Goal: Task Accomplishment & Management: Manage account settings

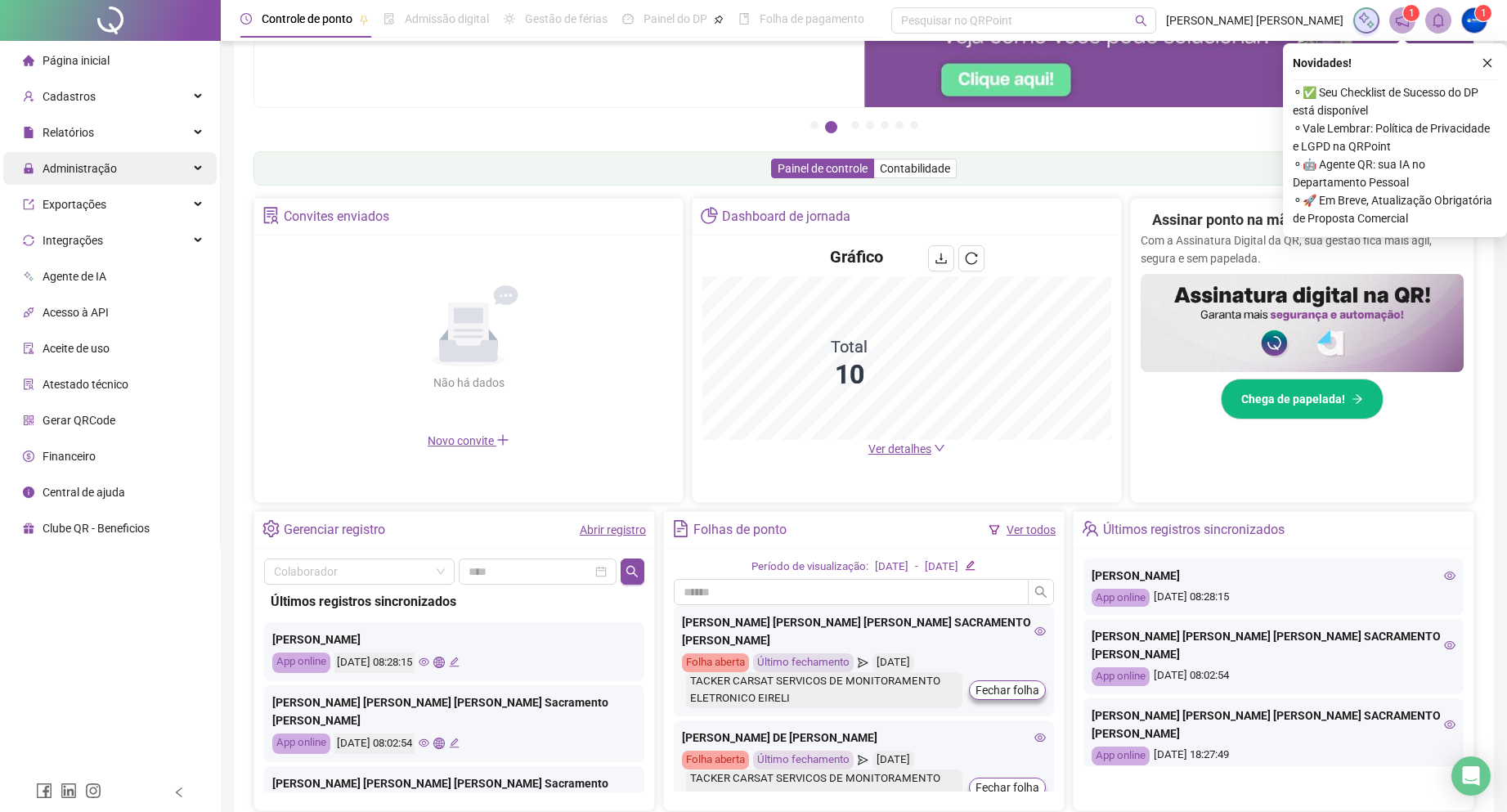
click at [122, 167] on div "Administração" at bounding box center [110, 168] width 214 height 33
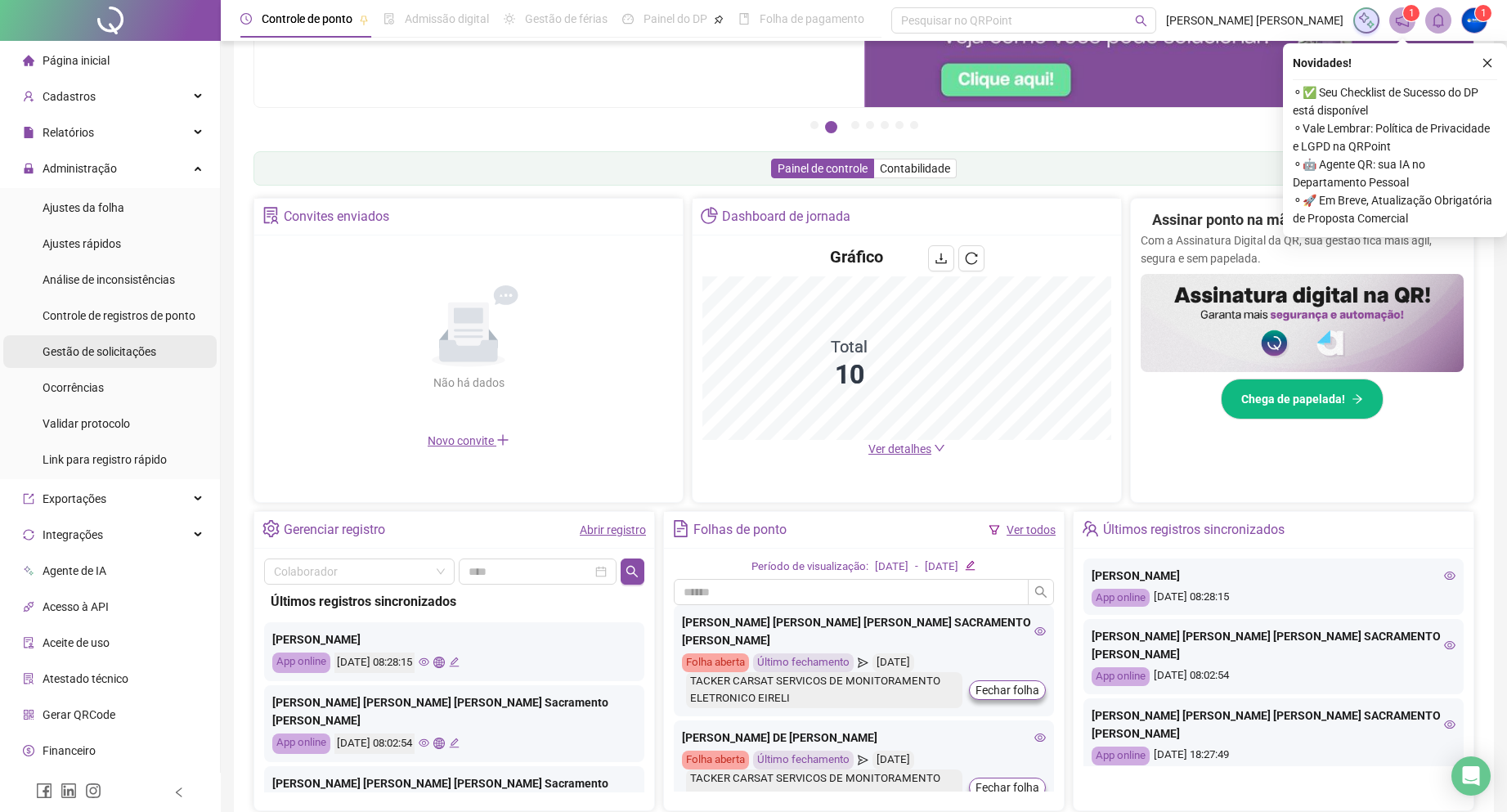
click at [144, 364] on div "Gestão de solicitações" at bounding box center [99, 351] width 113 height 33
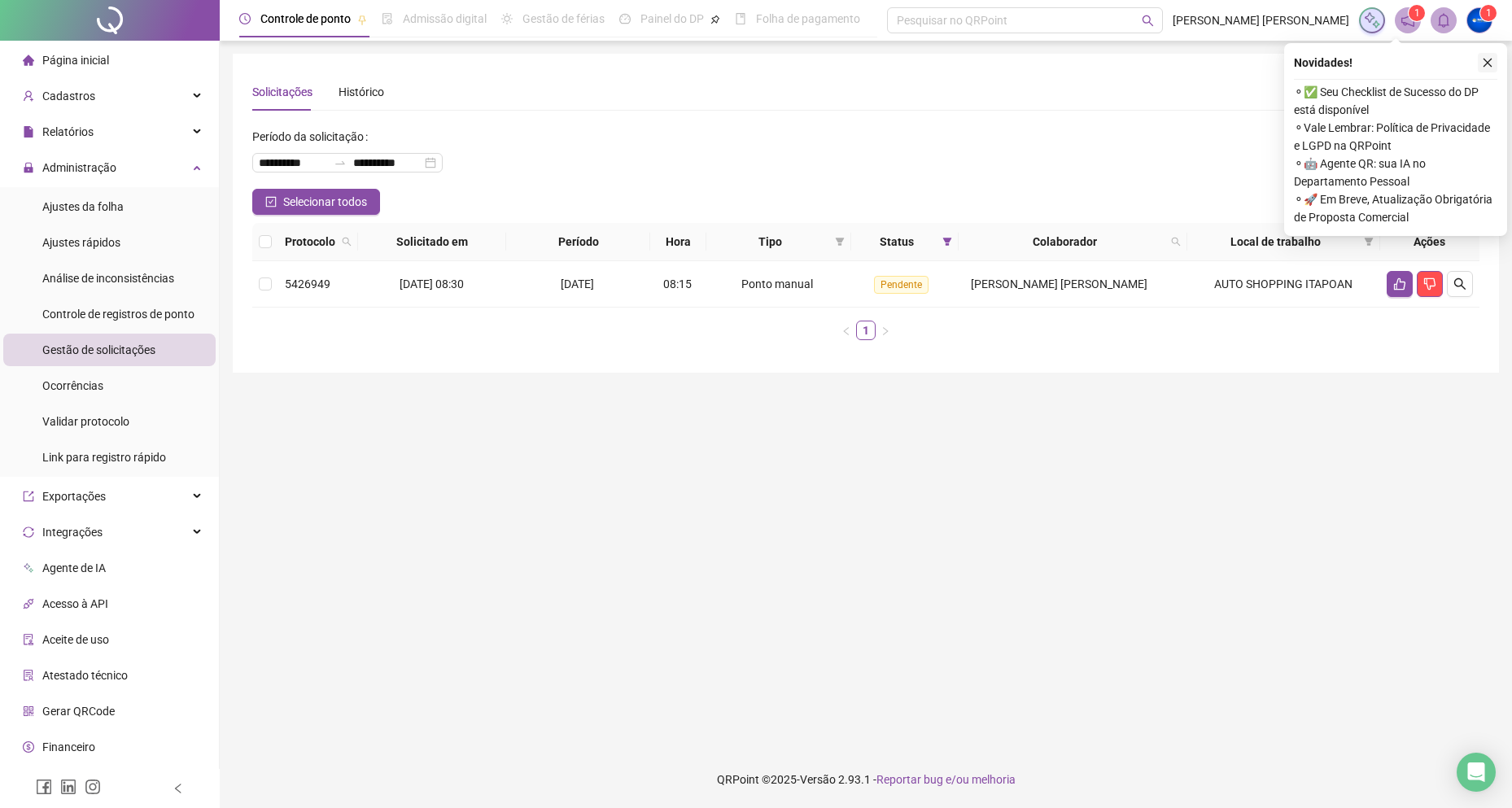
click at [1488, 63] on icon "close" at bounding box center [1487, 63] width 11 height 11
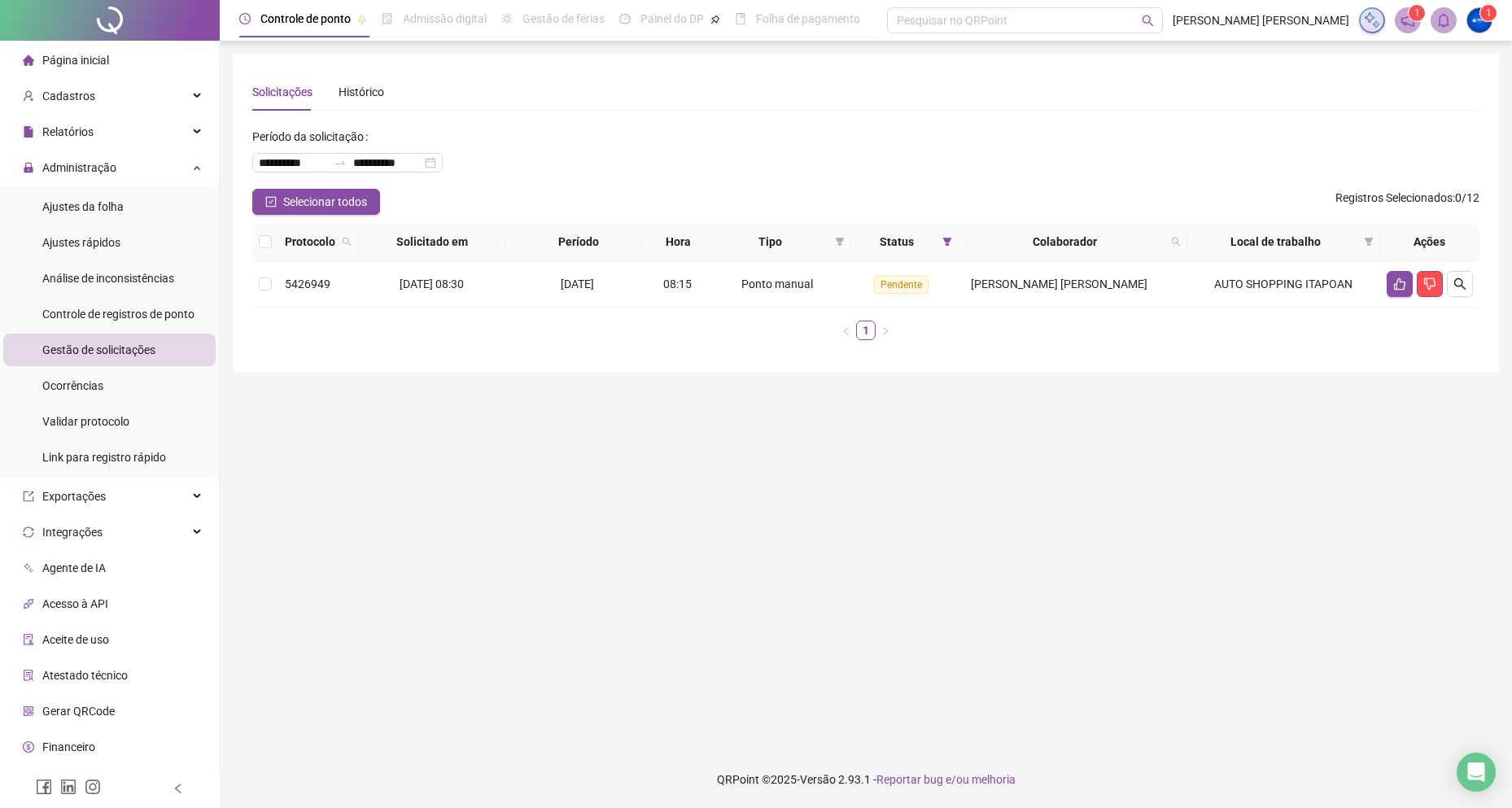
click at [78, 60] on span "Página inicial" at bounding box center [76, 60] width 67 height 13
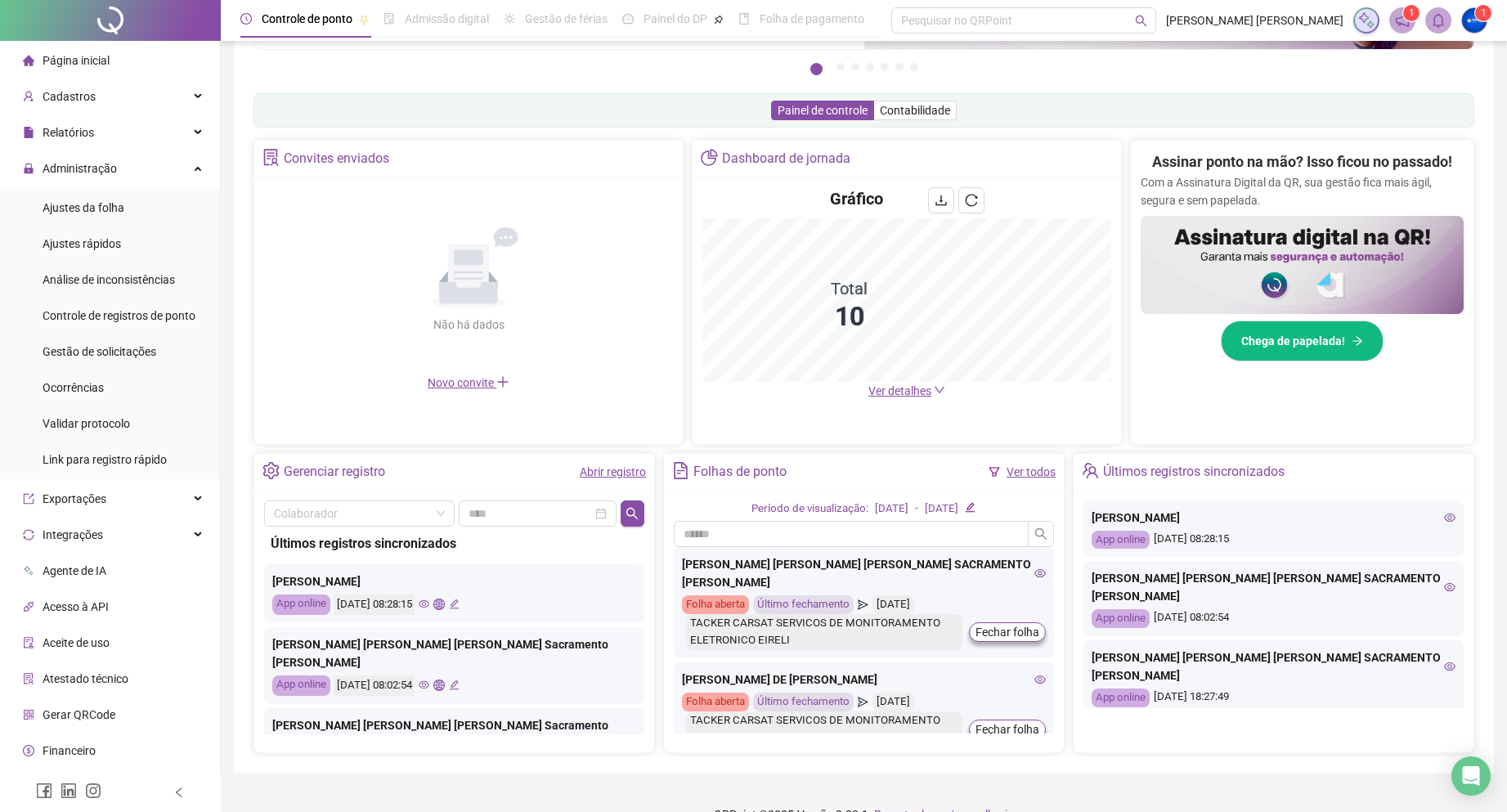
scroll to position [245, 0]
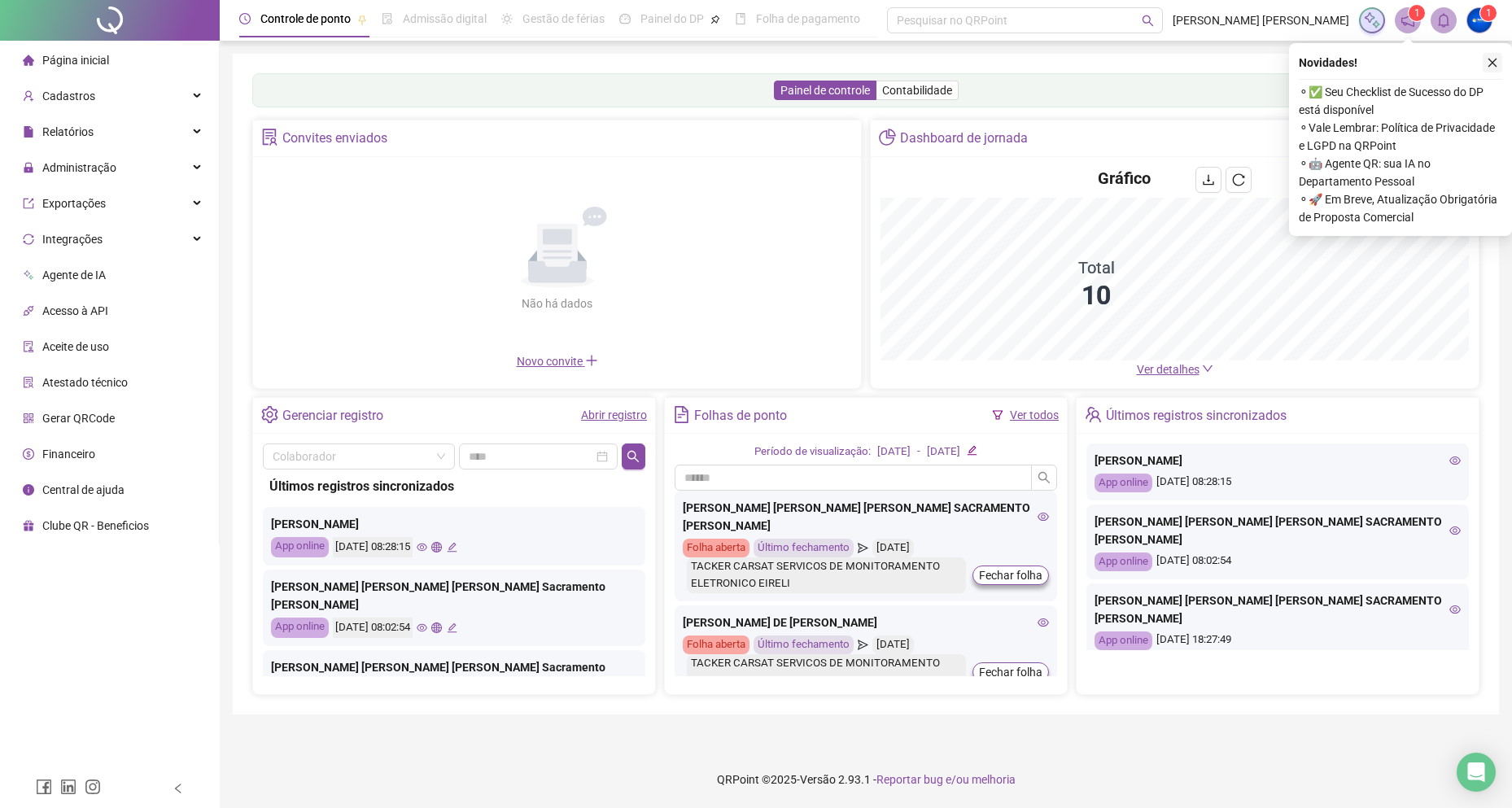
click at [1492, 62] on icon "close" at bounding box center [1493, 63] width 9 height 9
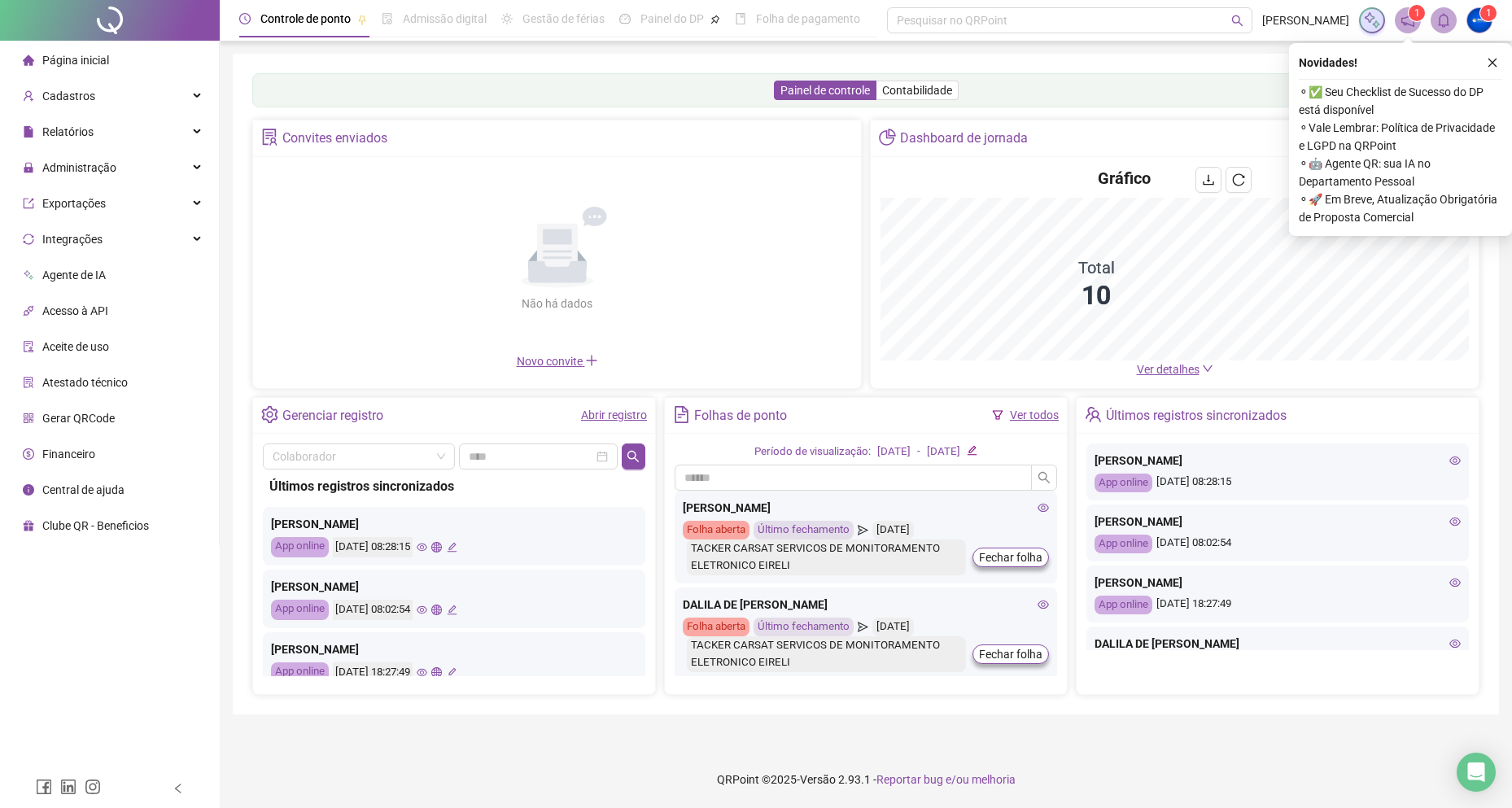
click at [1493, 70] on button "button" at bounding box center [1493, 63] width 19 height 19
click at [1493, 66] on div "Controle de ponto Admissão digital Gestão de férias Painel do DP Folha de pagam…" at bounding box center [866, 404] width 1292 height 808
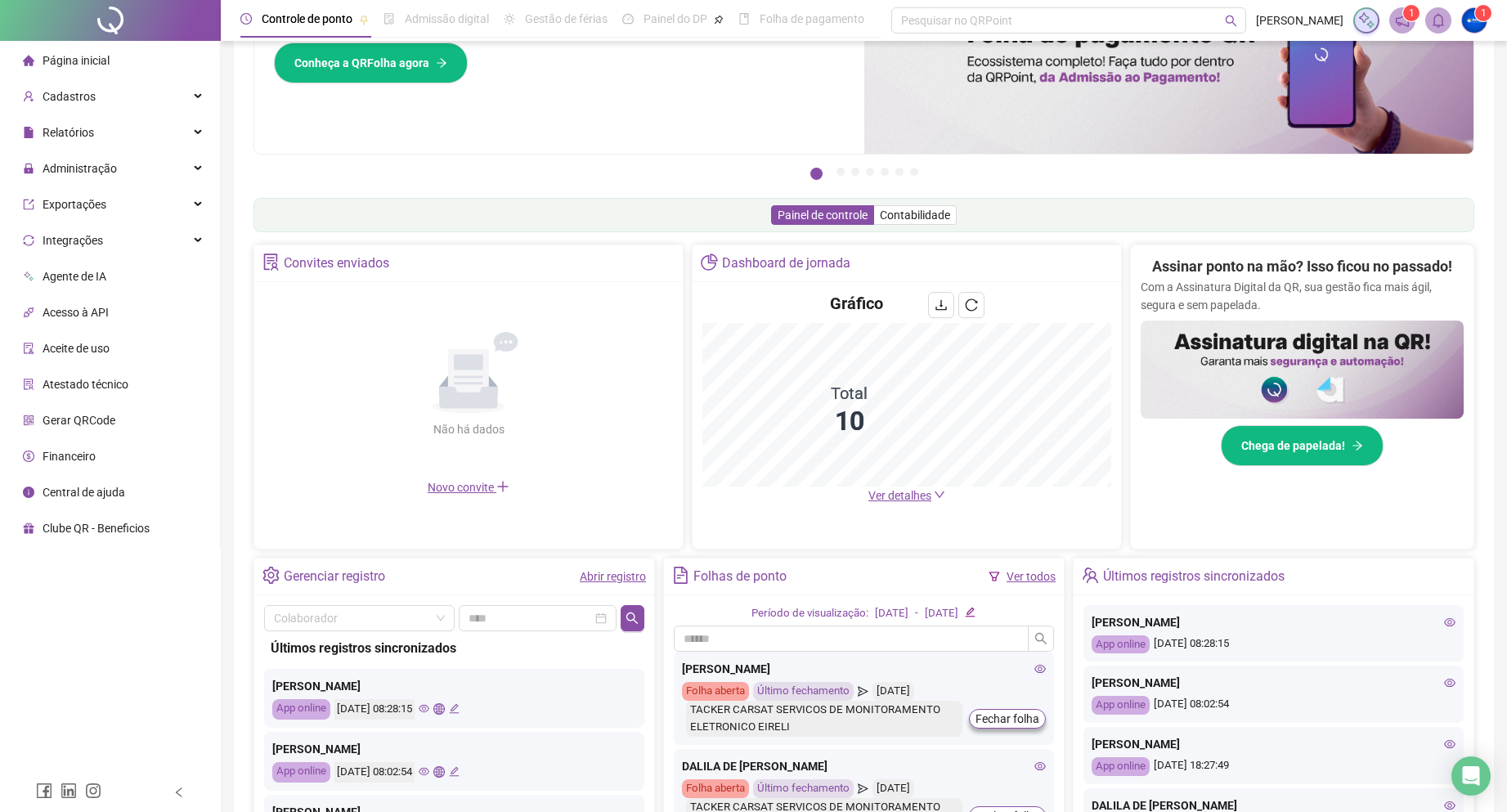
scroll to position [245, 0]
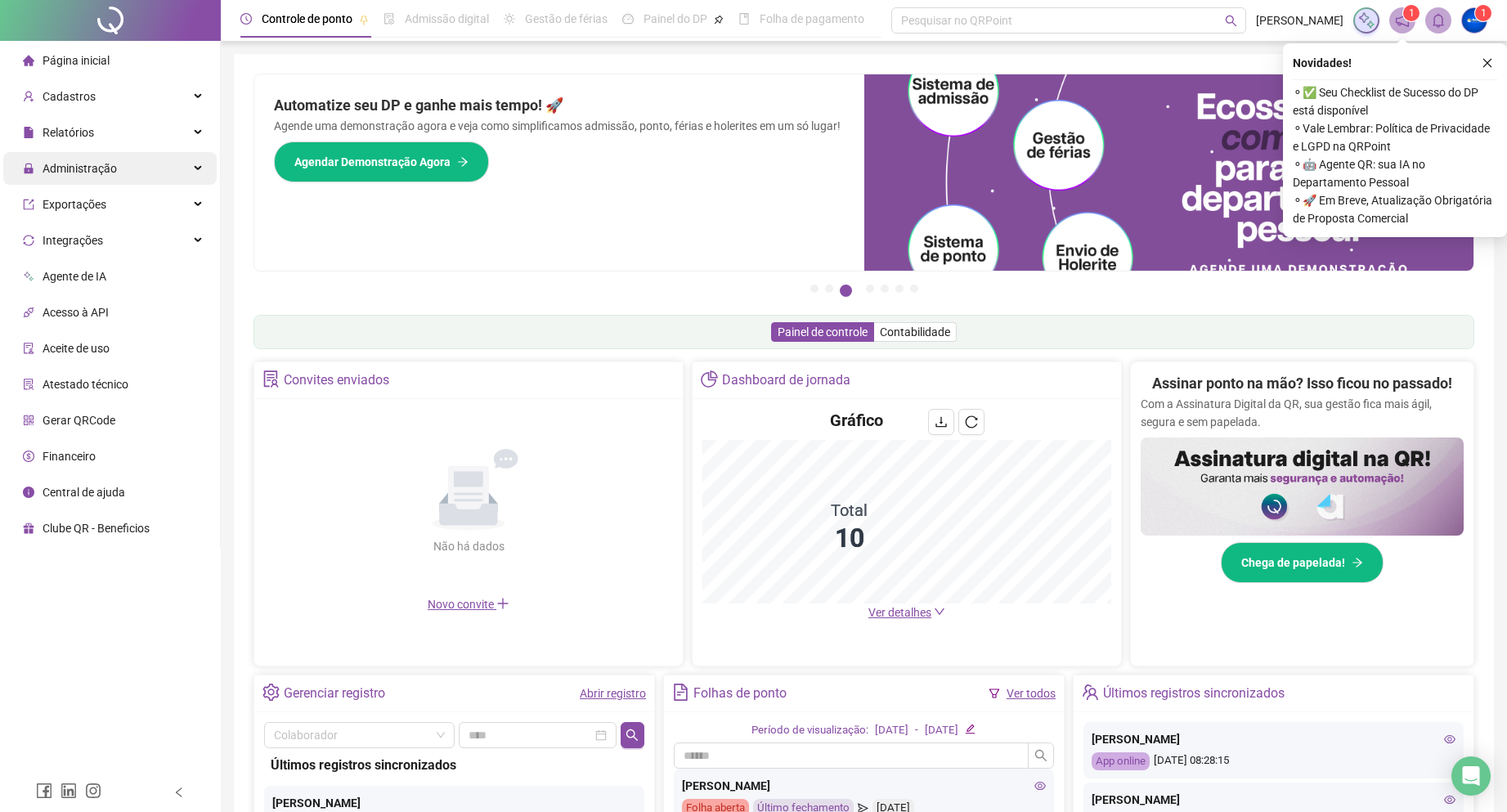
click at [71, 171] on span "Administração" at bounding box center [80, 168] width 74 height 13
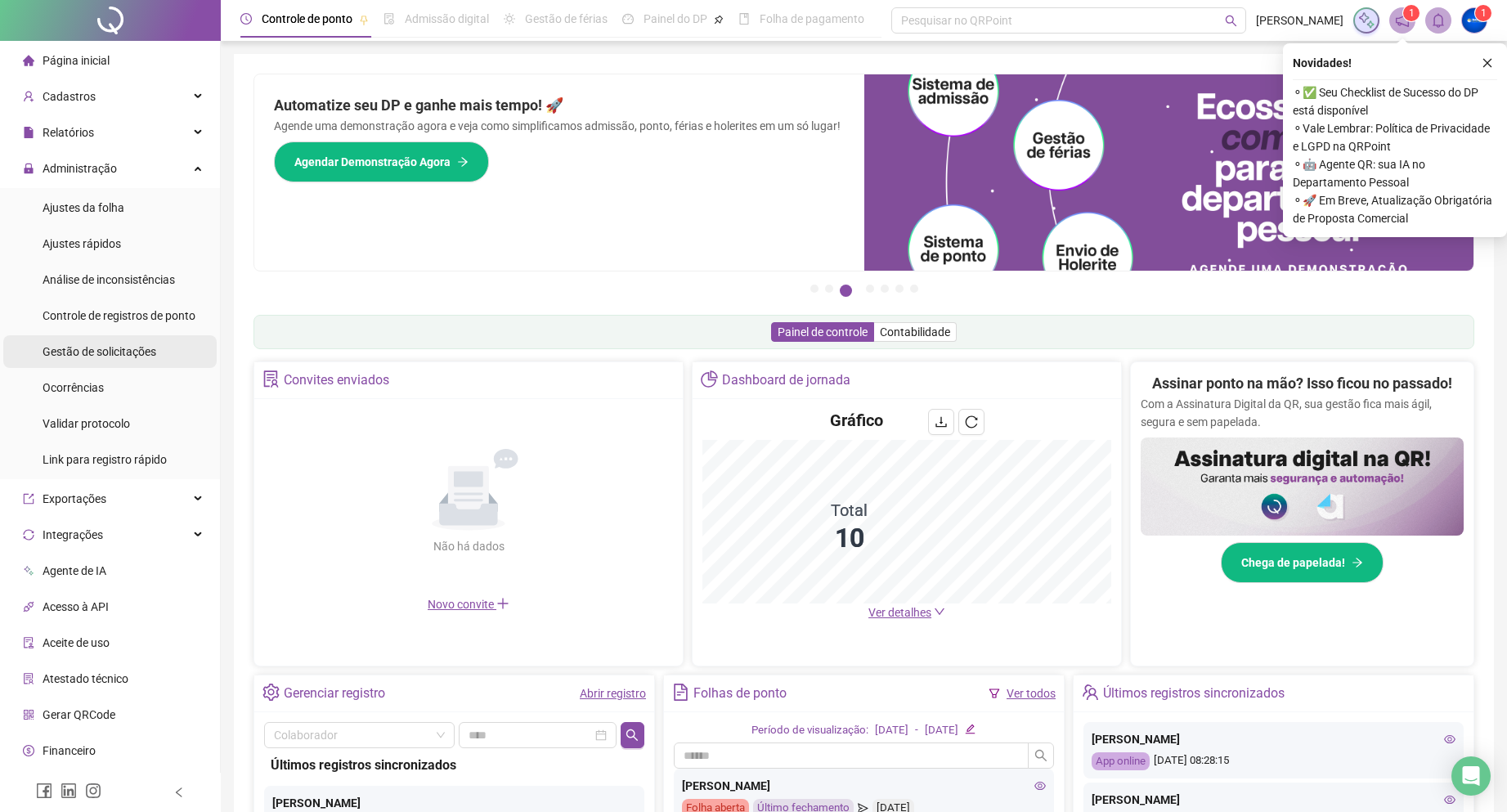
click at [113, 356] on span "Gestão de solicitações" at bounding box center [99, 352] width 113 height 13
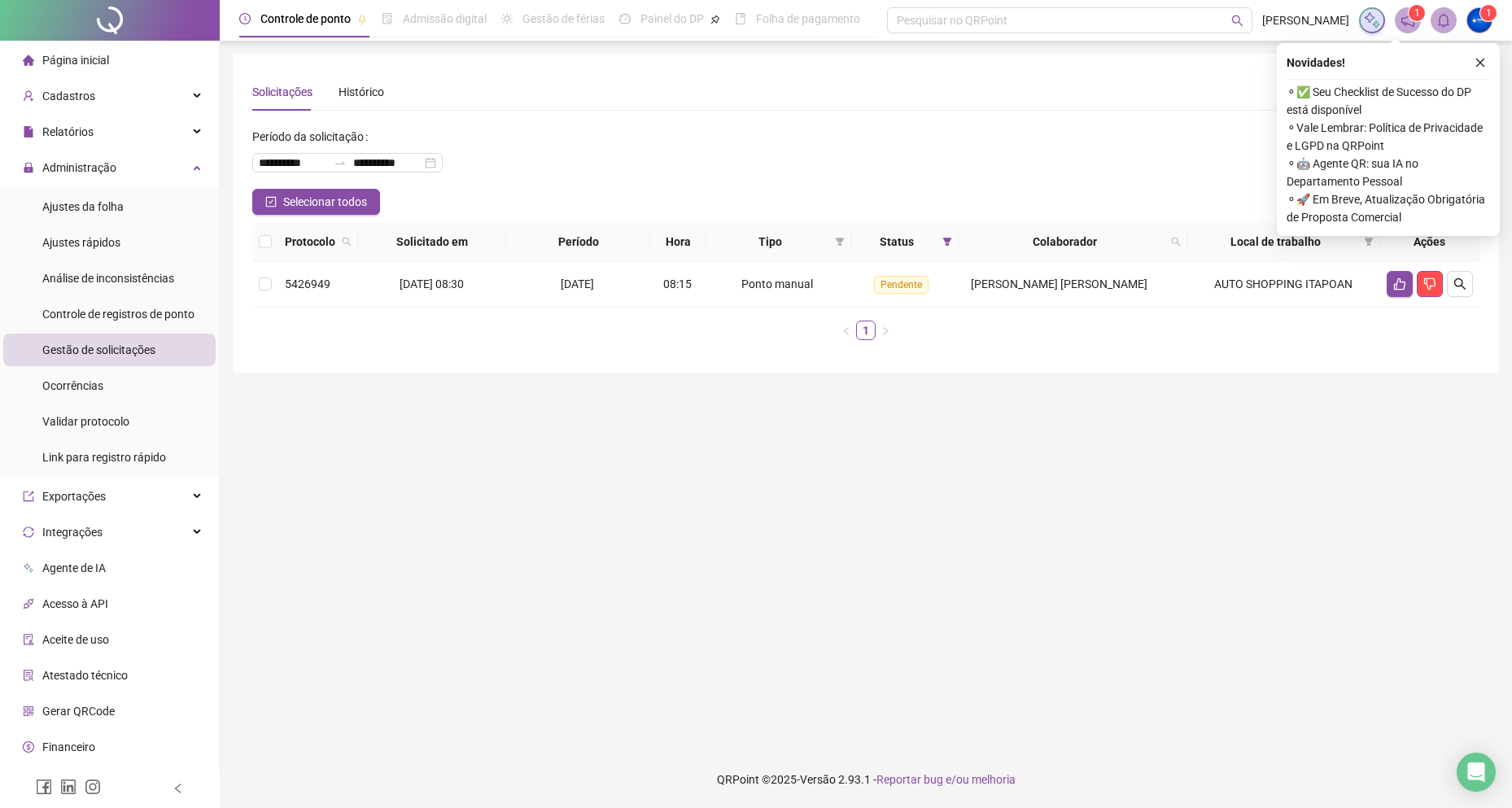
click at [1481, 61] on icon "close" at bounding box center [1480, 63] width 11 height 11
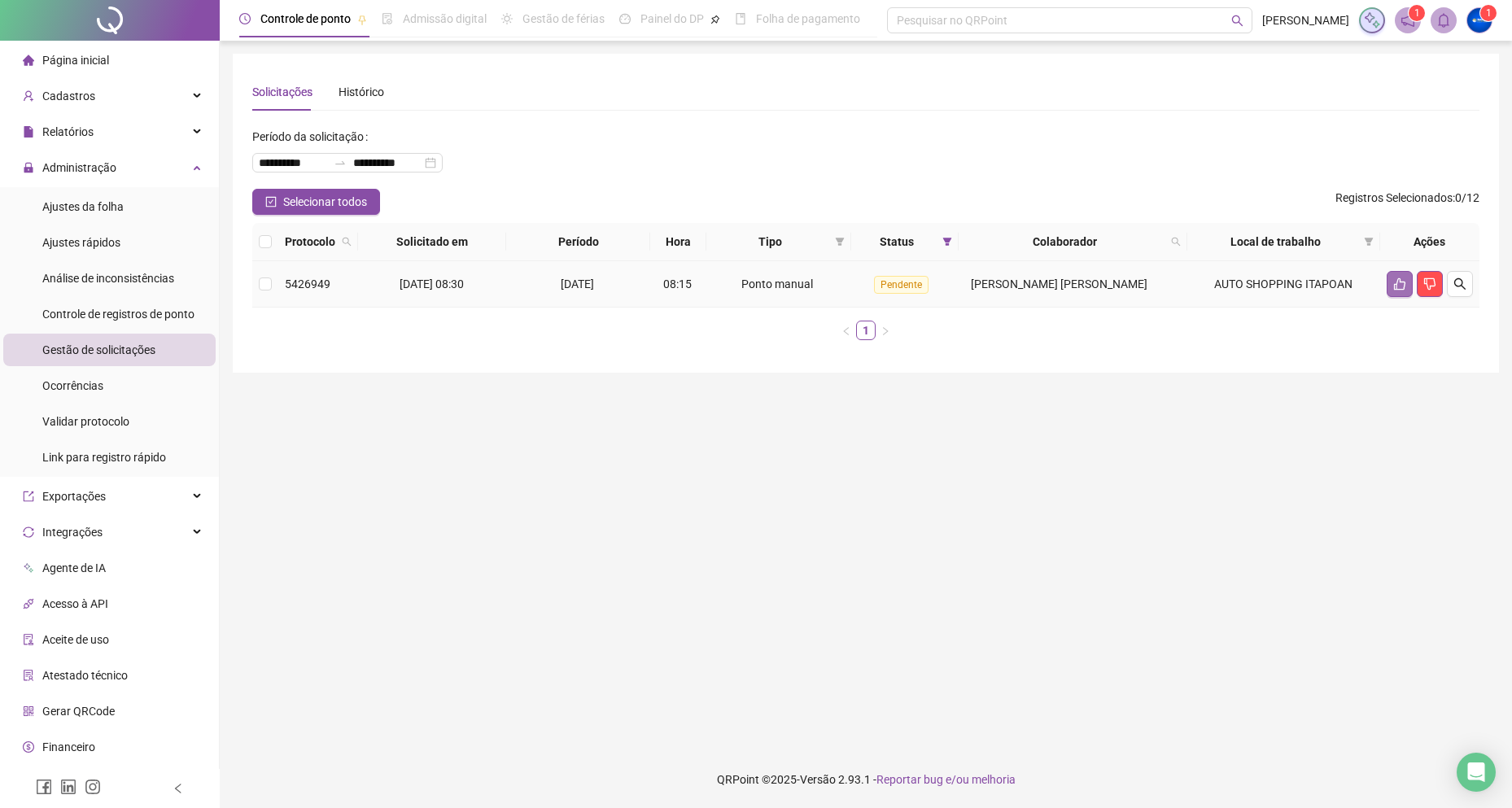
click at [1398, 274] on button "button" at bounding box center [1400, 284] width 26 height 26
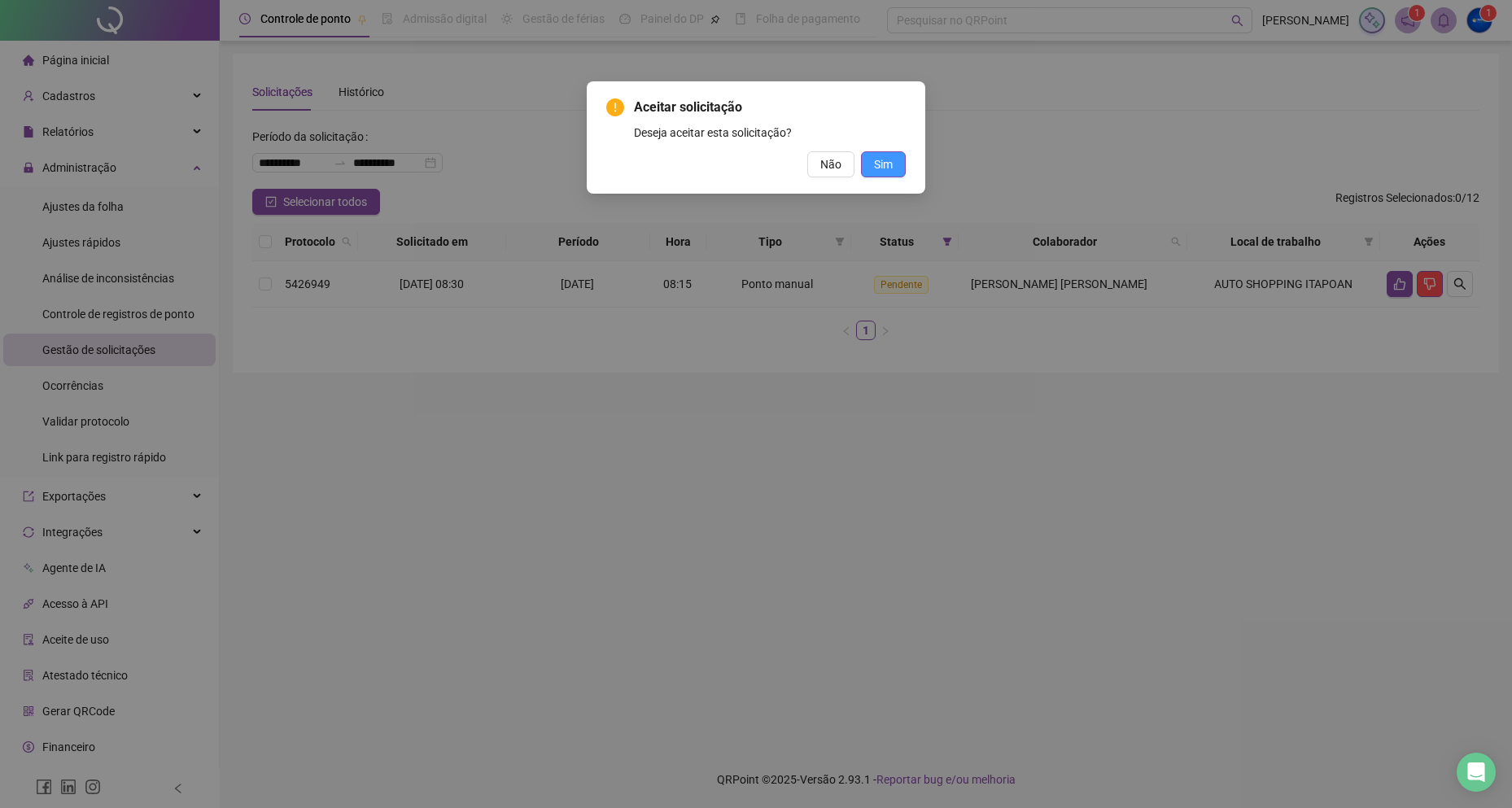
click at [872, 164] on button "Sim" at bounding box center [883, 165] width 45 height 26
click at [873, 160] on button "Sim" at bounding box center [883, 165] width 45 height 26
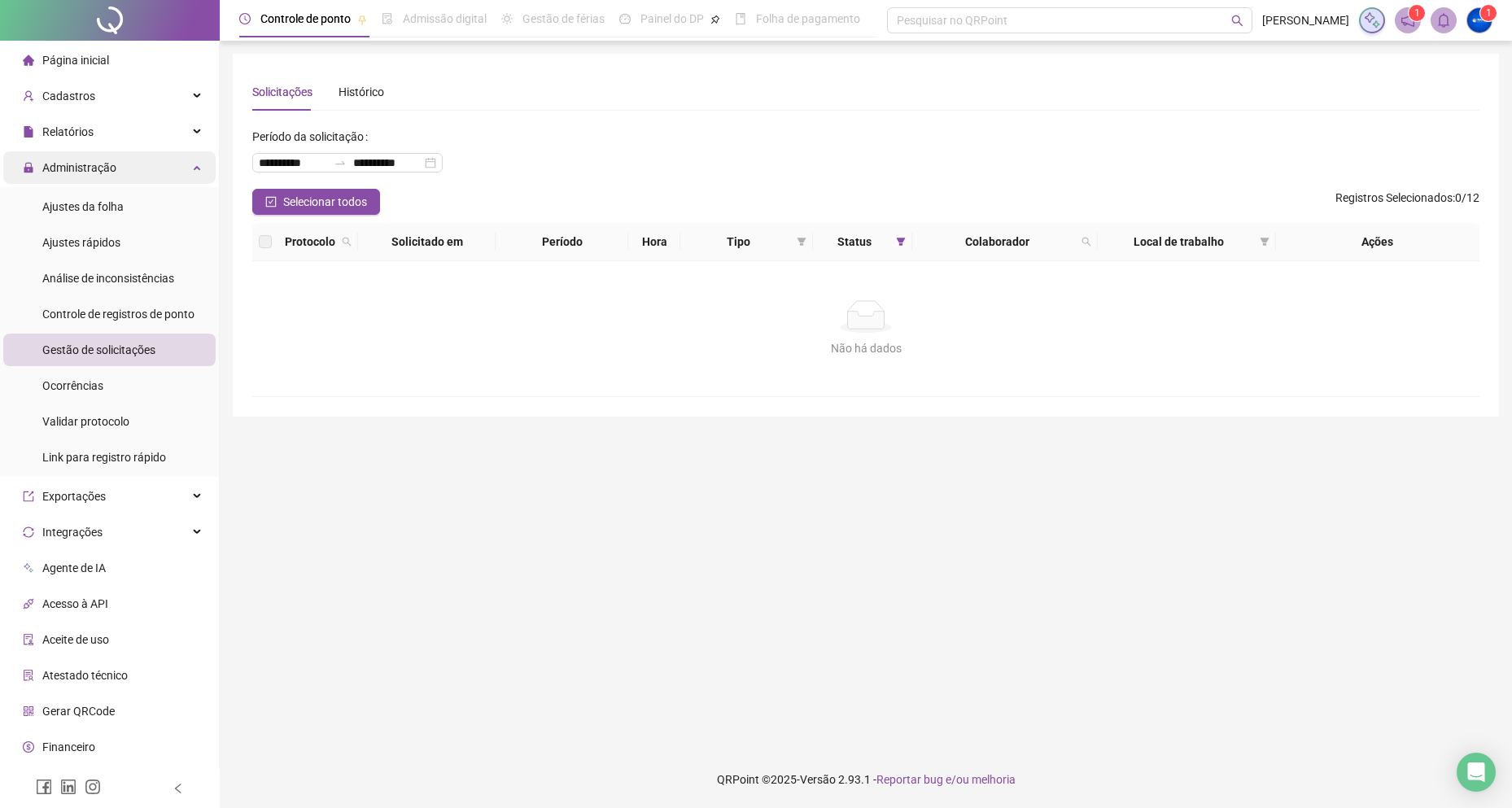
click at [87, 172] on span "Administração" at bounding box center [79, 167] width 74 height 13
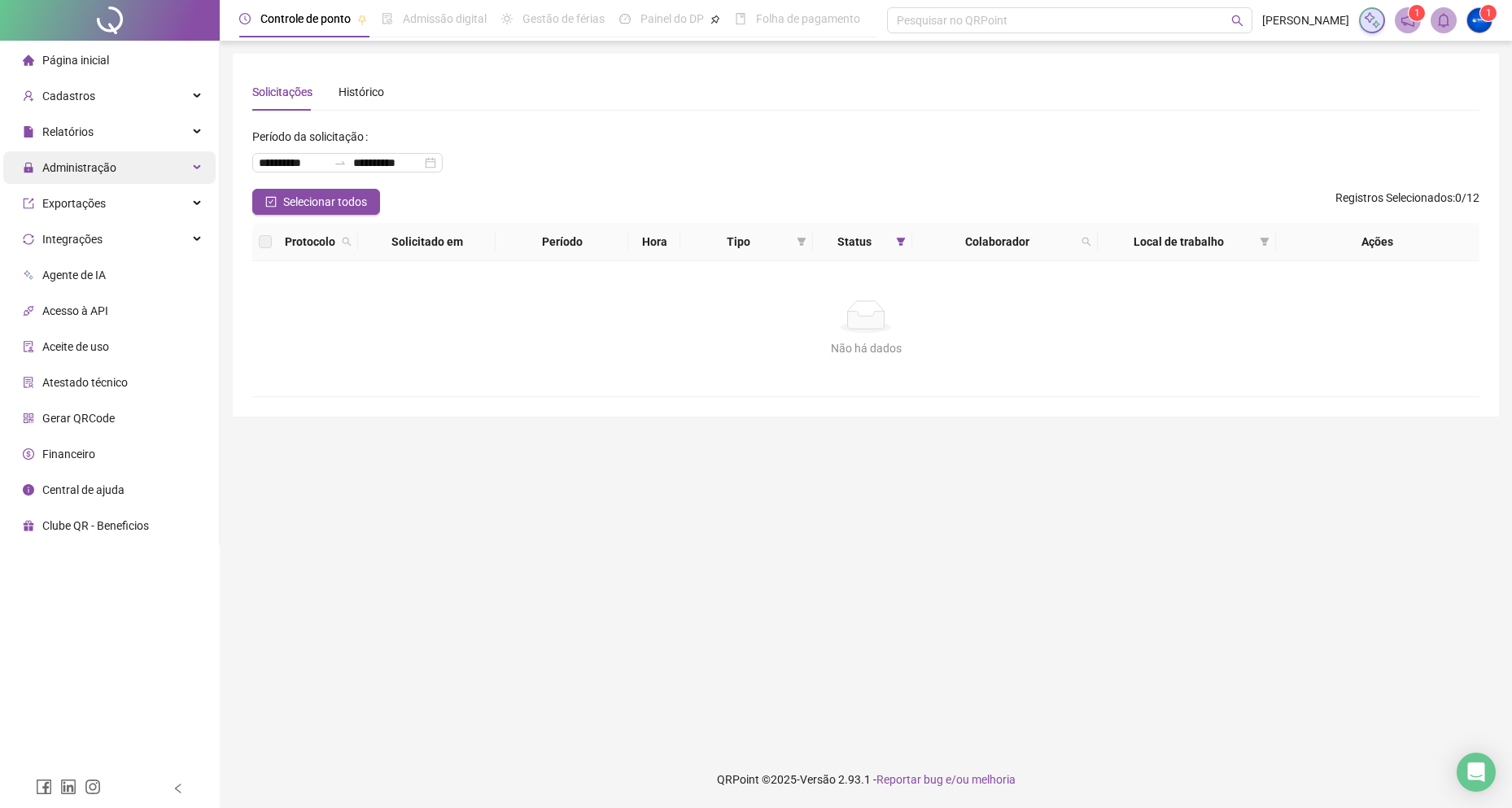
click at [111, 174] on span "Administração" at bounding box center [79, 167] width 74 height 13
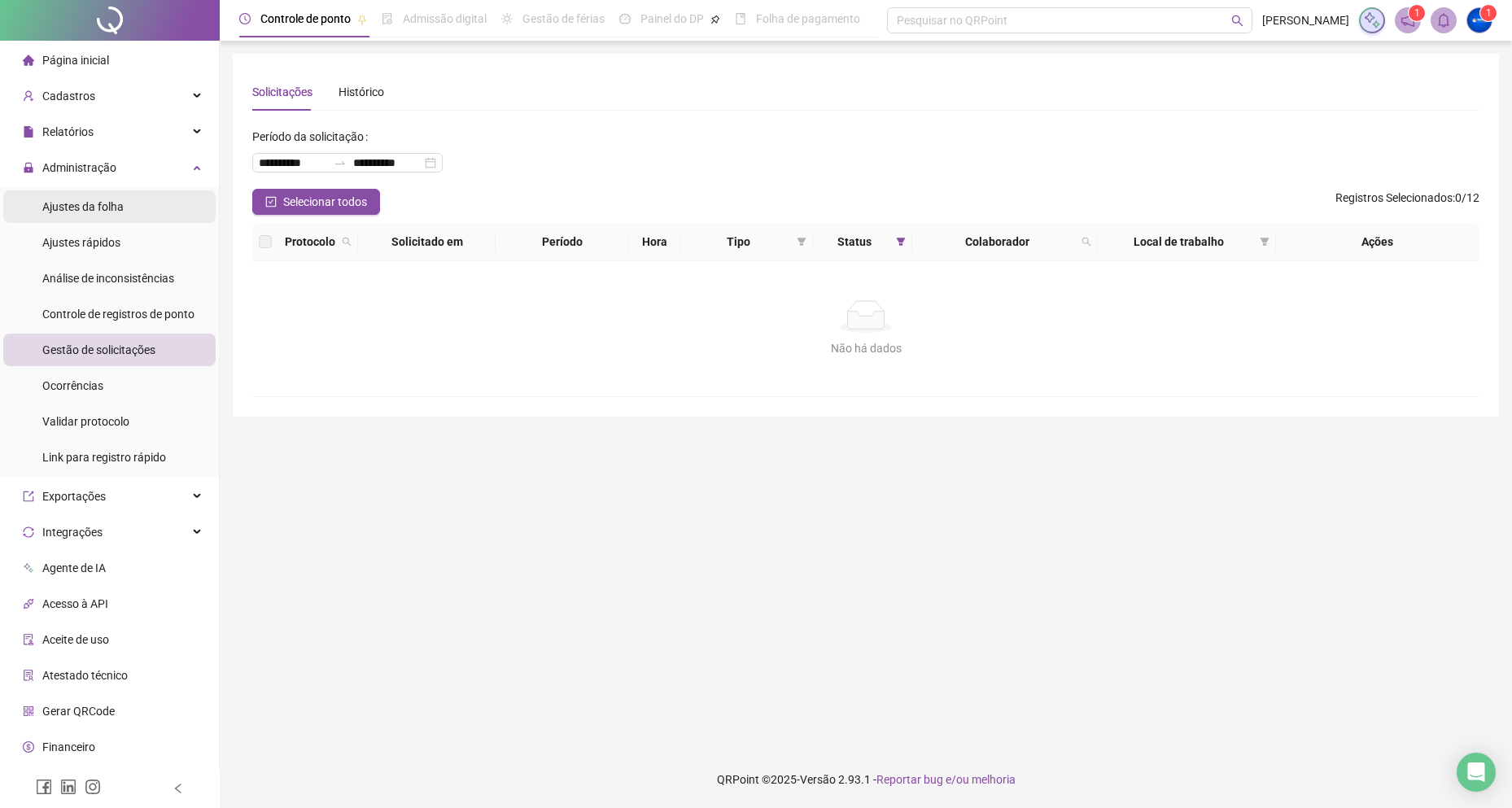
click at [113, 213] on span "Ajustes da folha" at bounding box center [83, 206] width 81 height 13
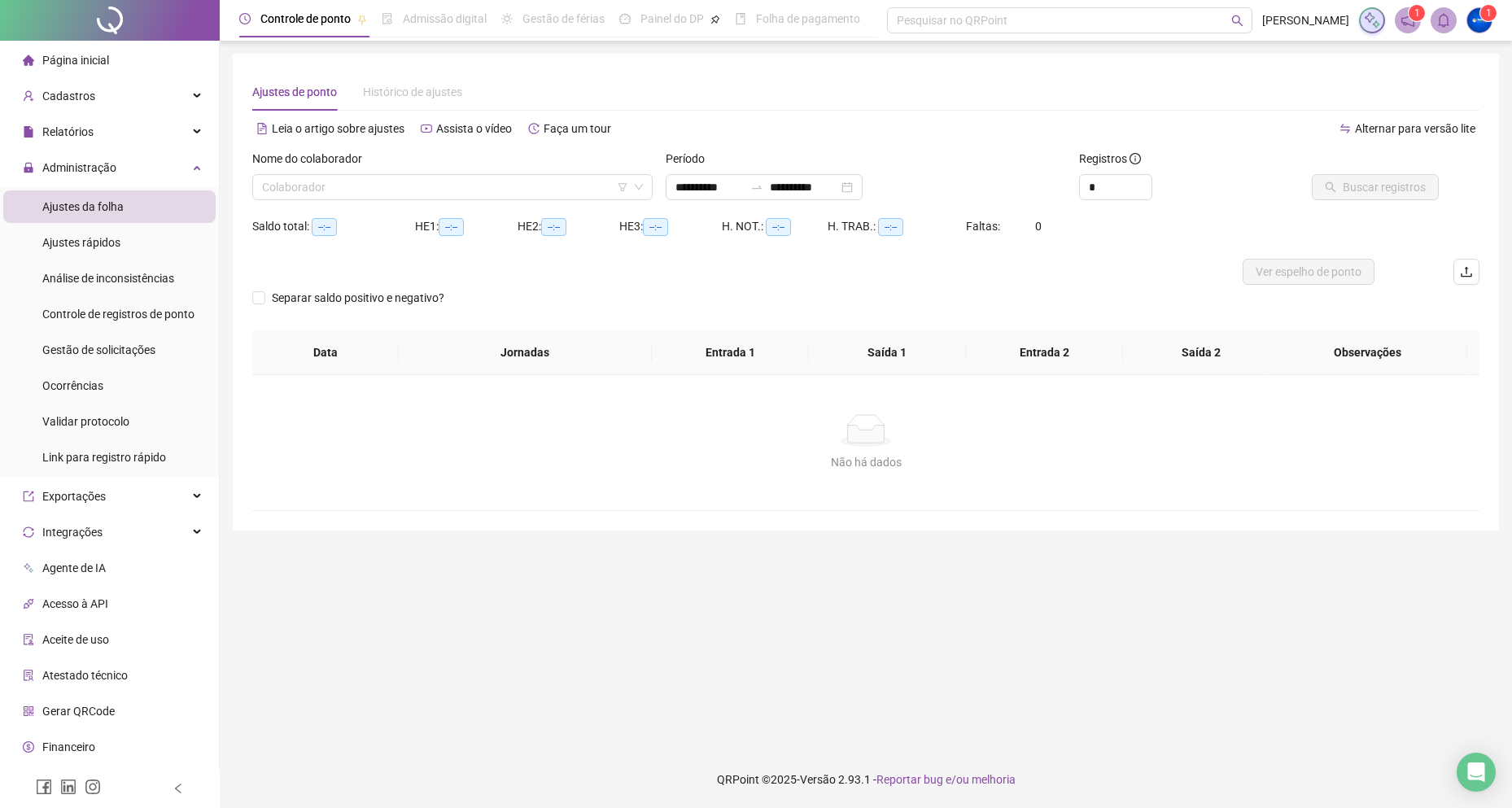
type input "**********"
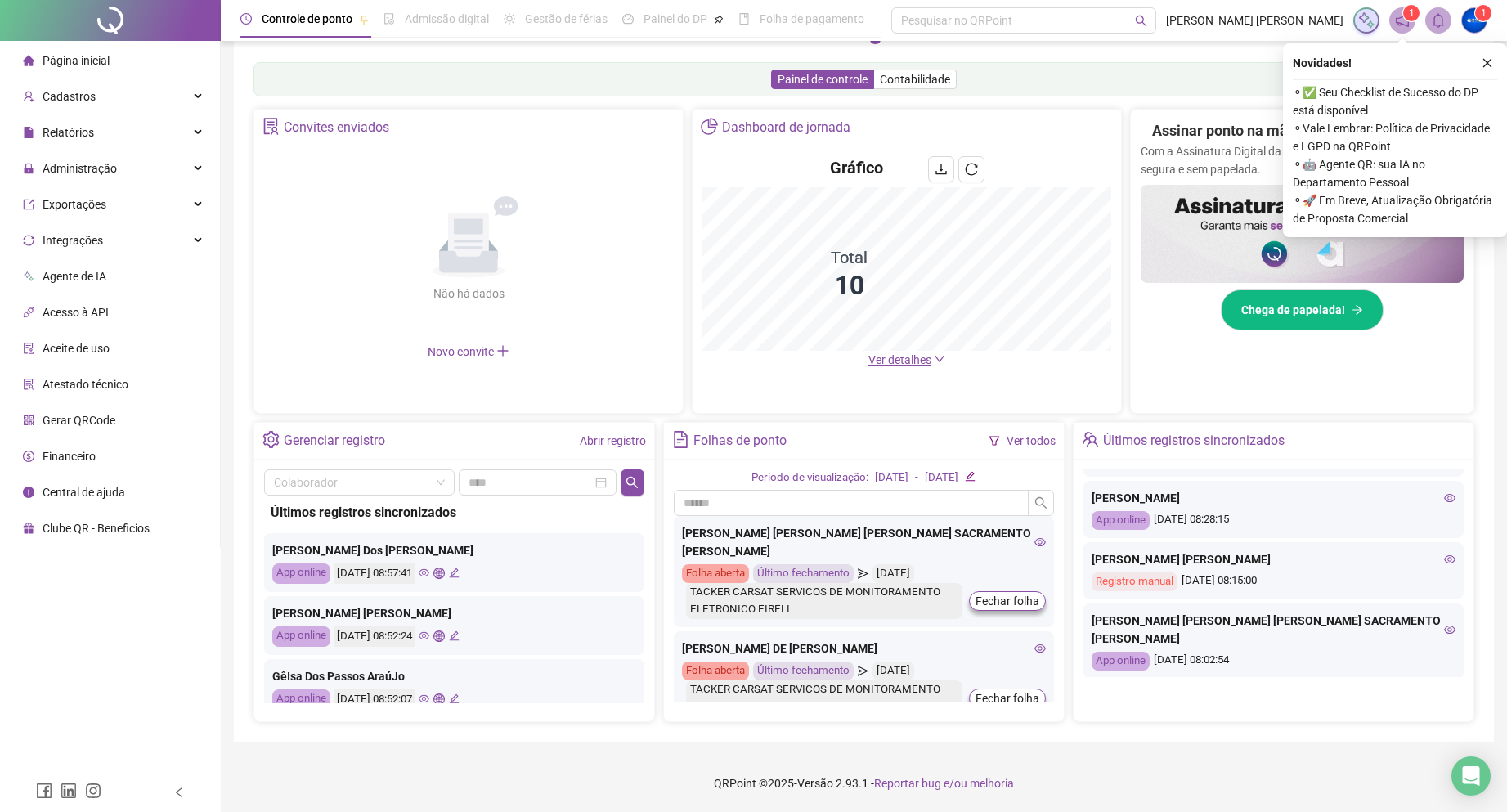
scroll to position [180, 0]
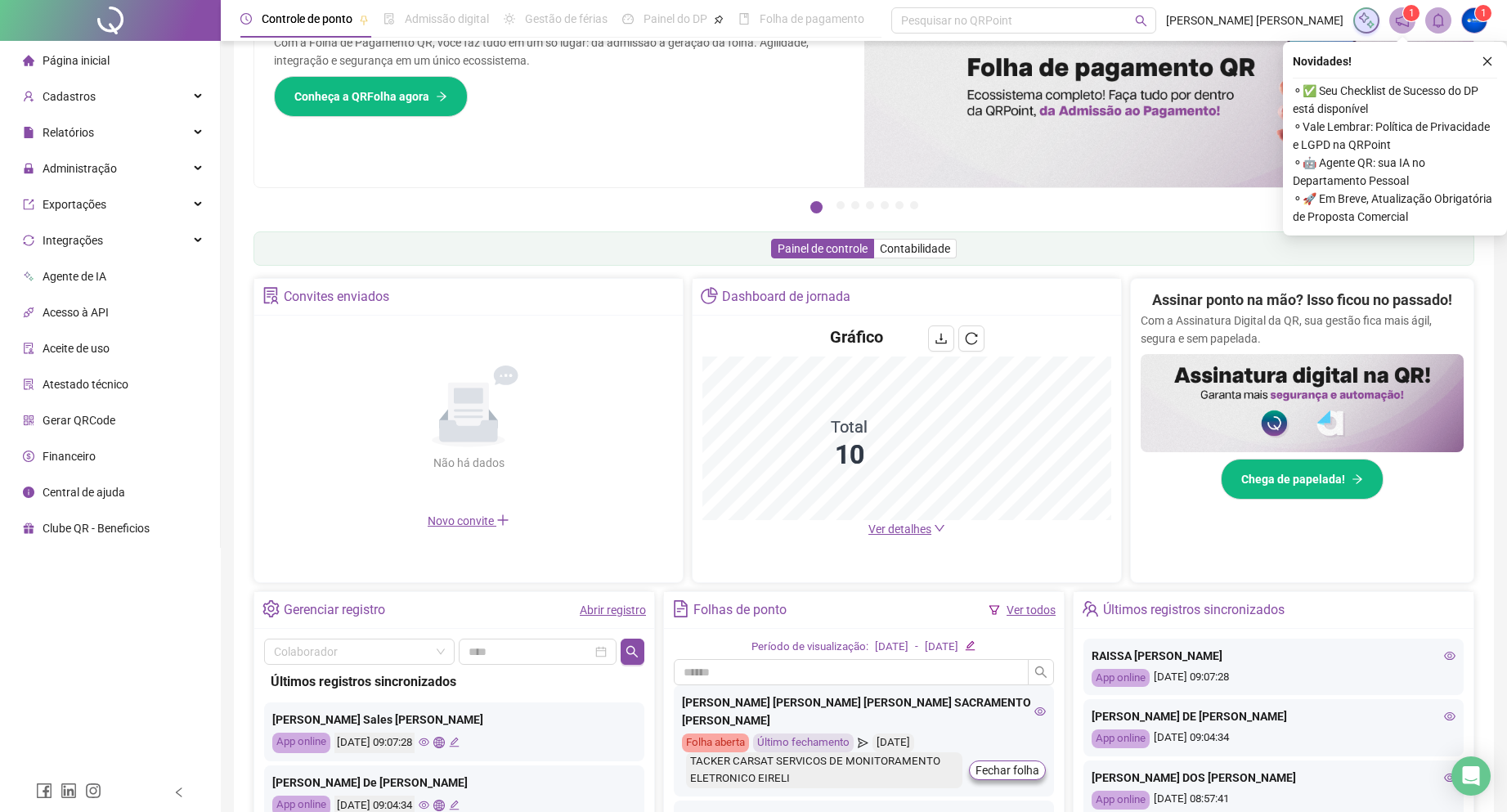
scroll to position [81, 0]
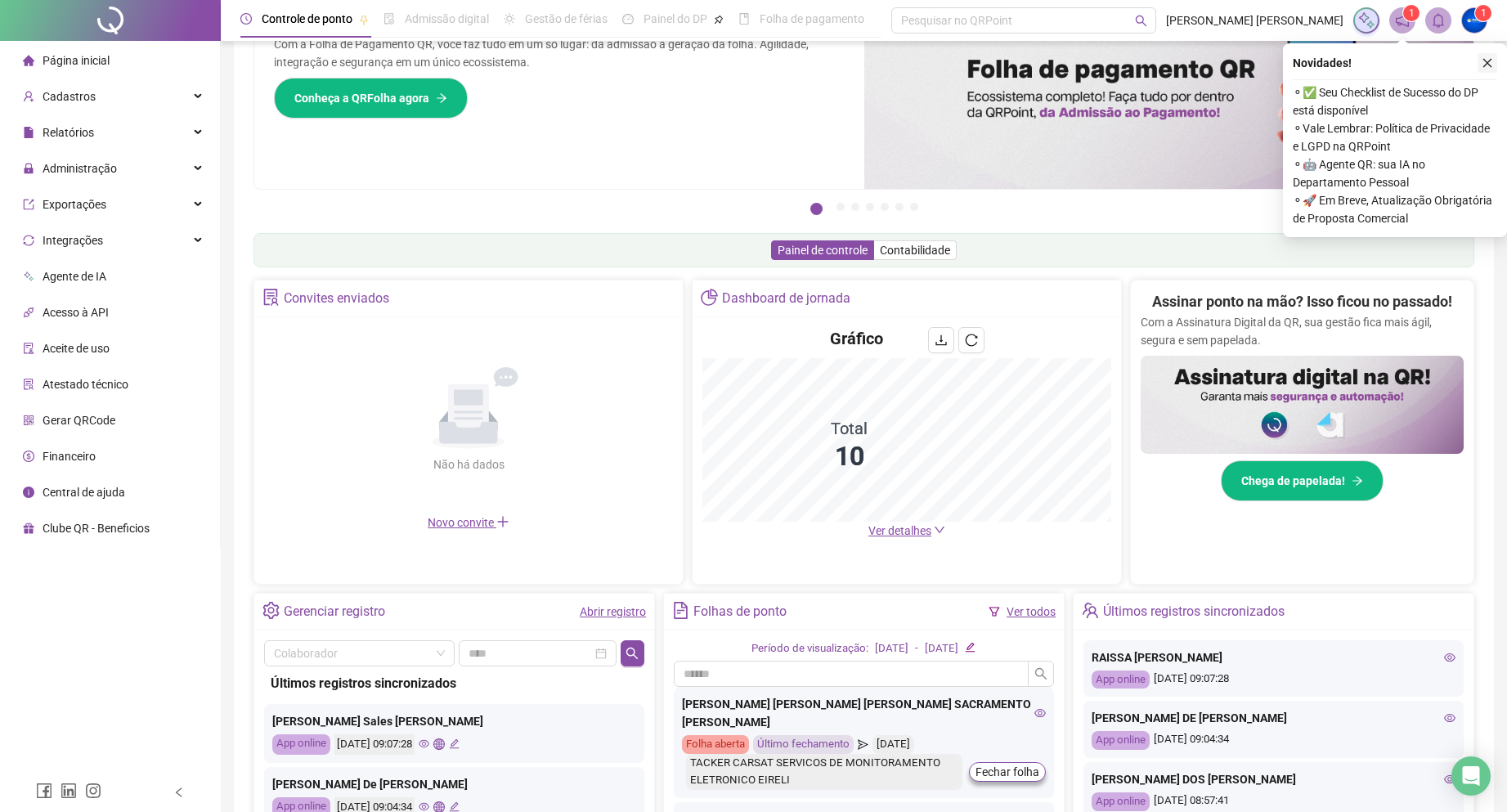
click at [1492, 64] on icon "close" at bounding box center [1488, 63] width 12 height 12
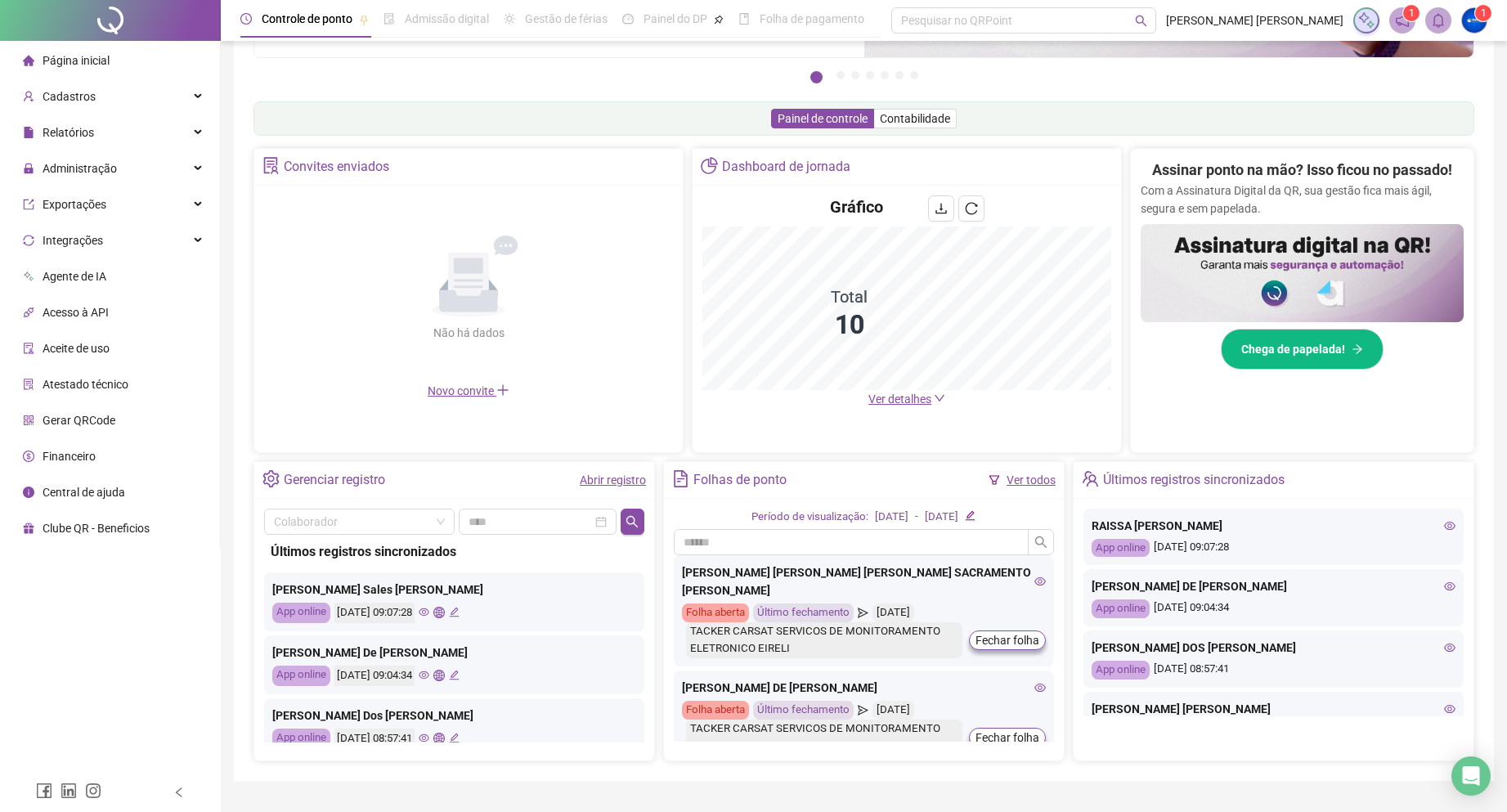
scroll to position [245, 0]
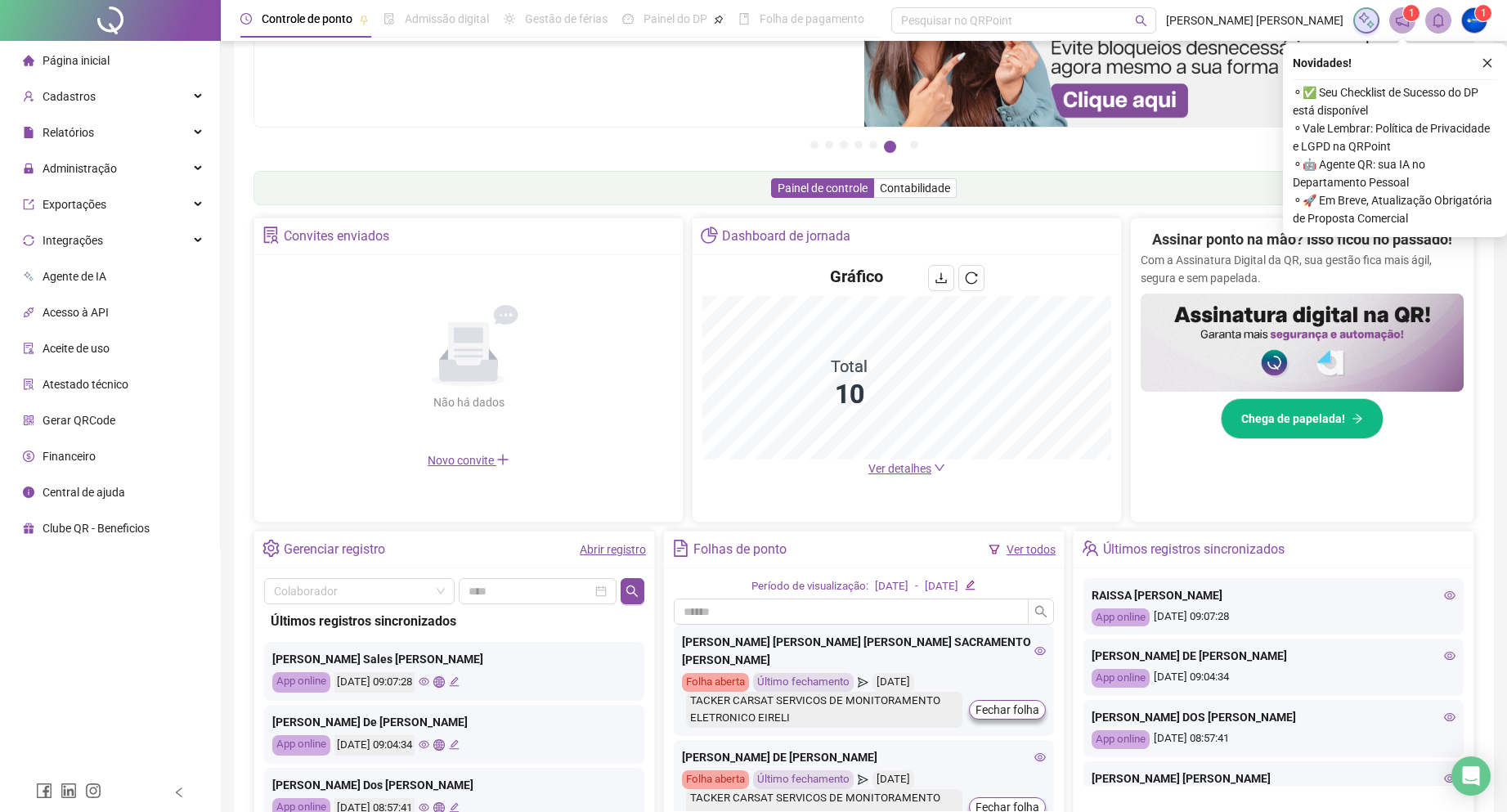
scroll to position [164, 0]
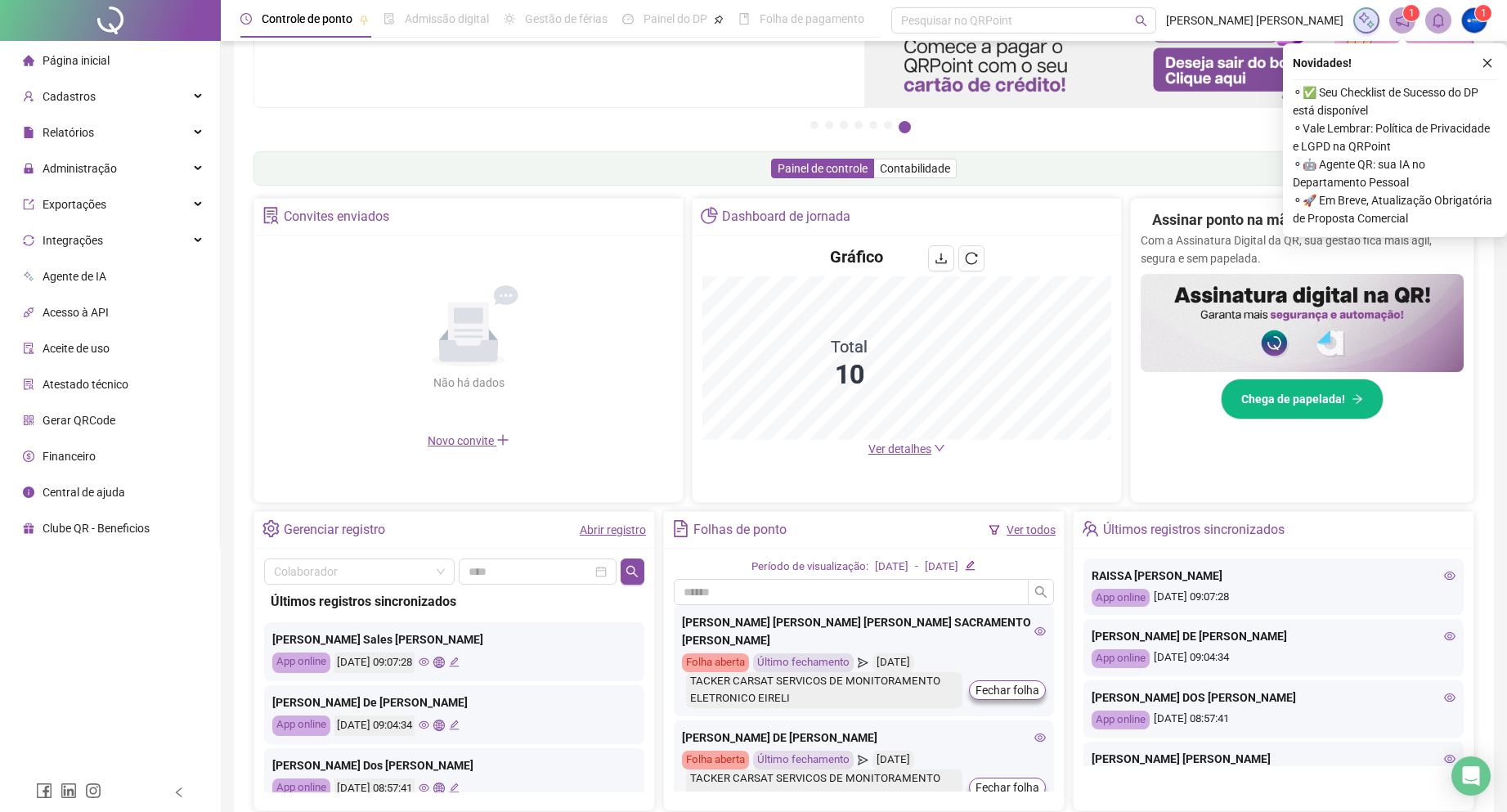
click at [916, 453] on span "Ver detalhes" at bounding box center [899, 448] width 63 height 13
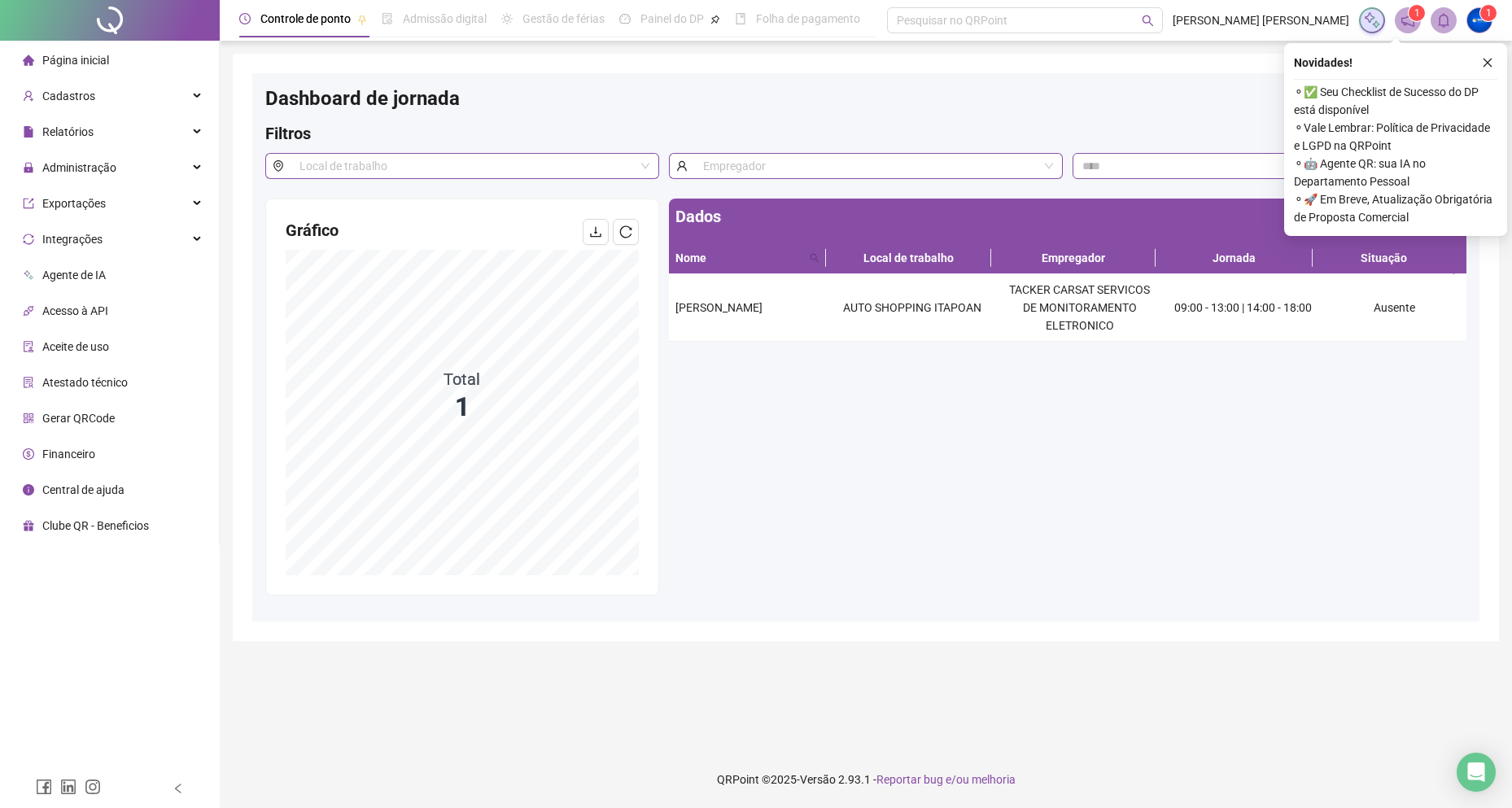
click at [96, 49] on div "Página inicial" at bounding box center [66, 60] width 86 height 33
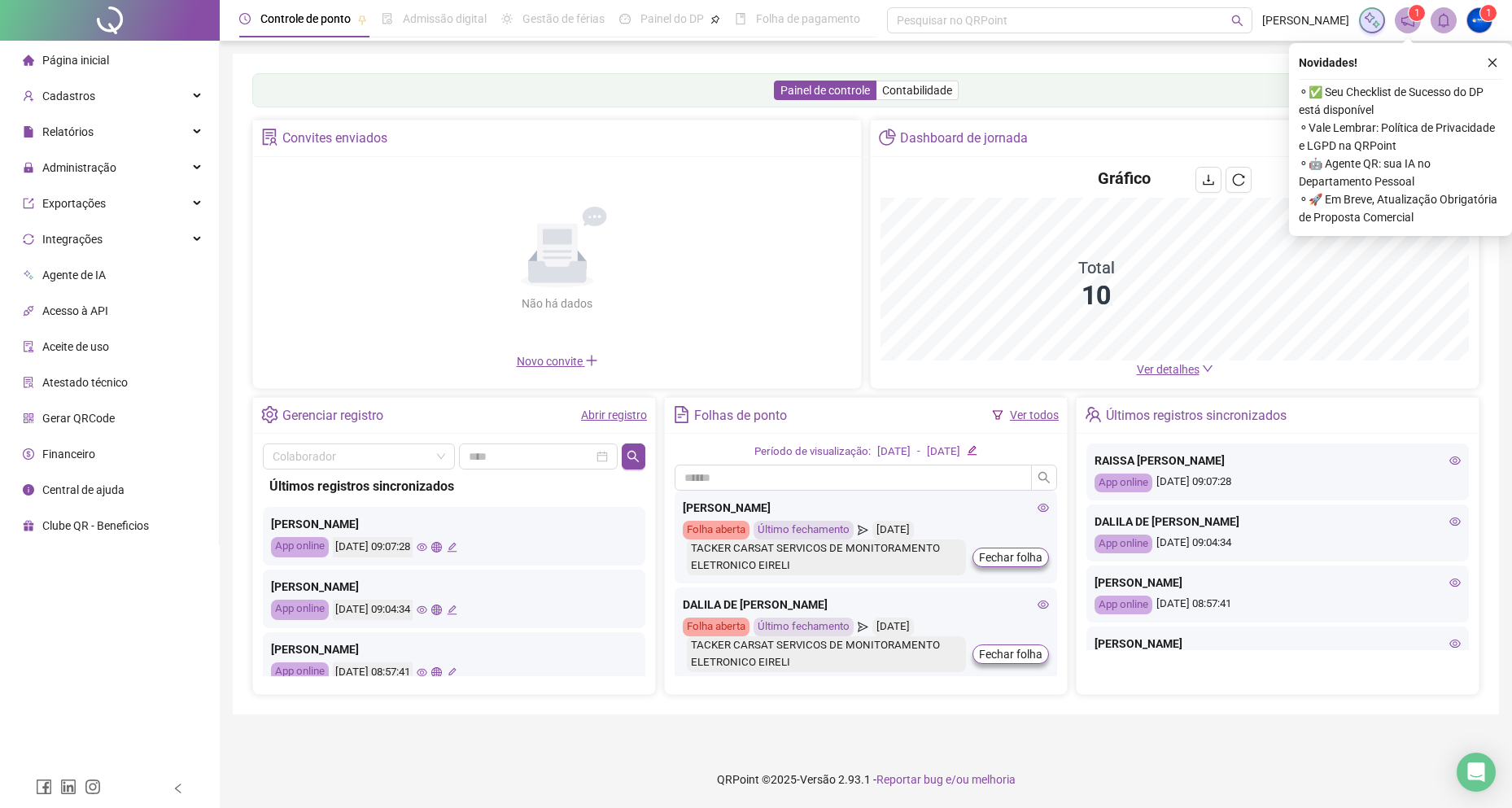
click at [1409, 16] on sup "1" at bounding box center [1417, 13] width 16 height 16
click at [1486, 58] on icon "close" at bounding box center [1492, 63] width 11 height 11
click at [1494, 58] on div "Controle de ponto Admissão digital Gestão de férias Painel do DP Folha de pagam…" at bounding box center [866, 404] width 1292 height 808
click at [1493, 62] on div "Controle de ponto Admissão digital Gestão de férias Painel do DP Folha de pagam…" at bounding box center [866, 404] width 1292 height 808
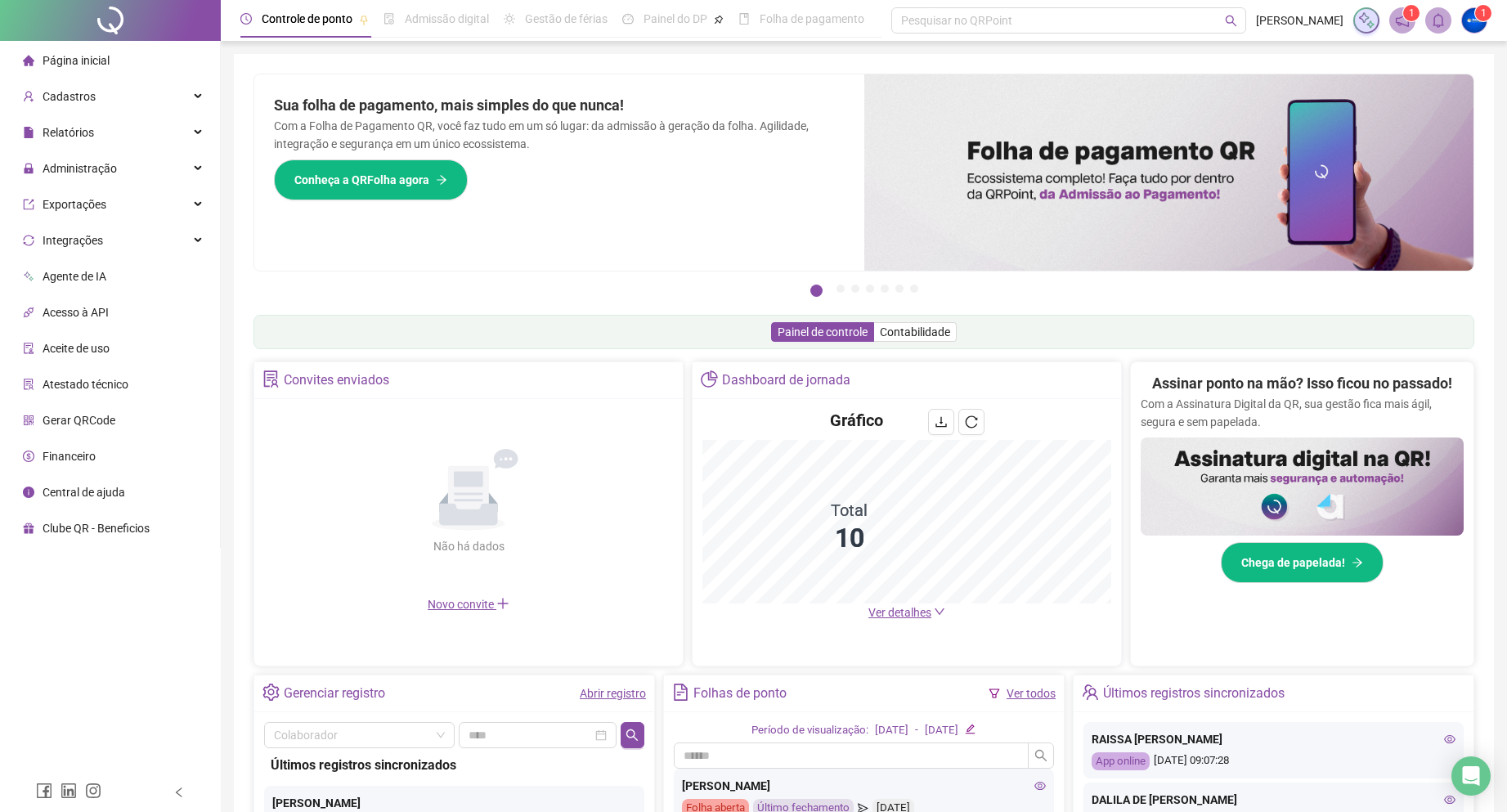
click at [1398, 16] on icon "notification" at bounding box center [1402, 20] width 15 height 15
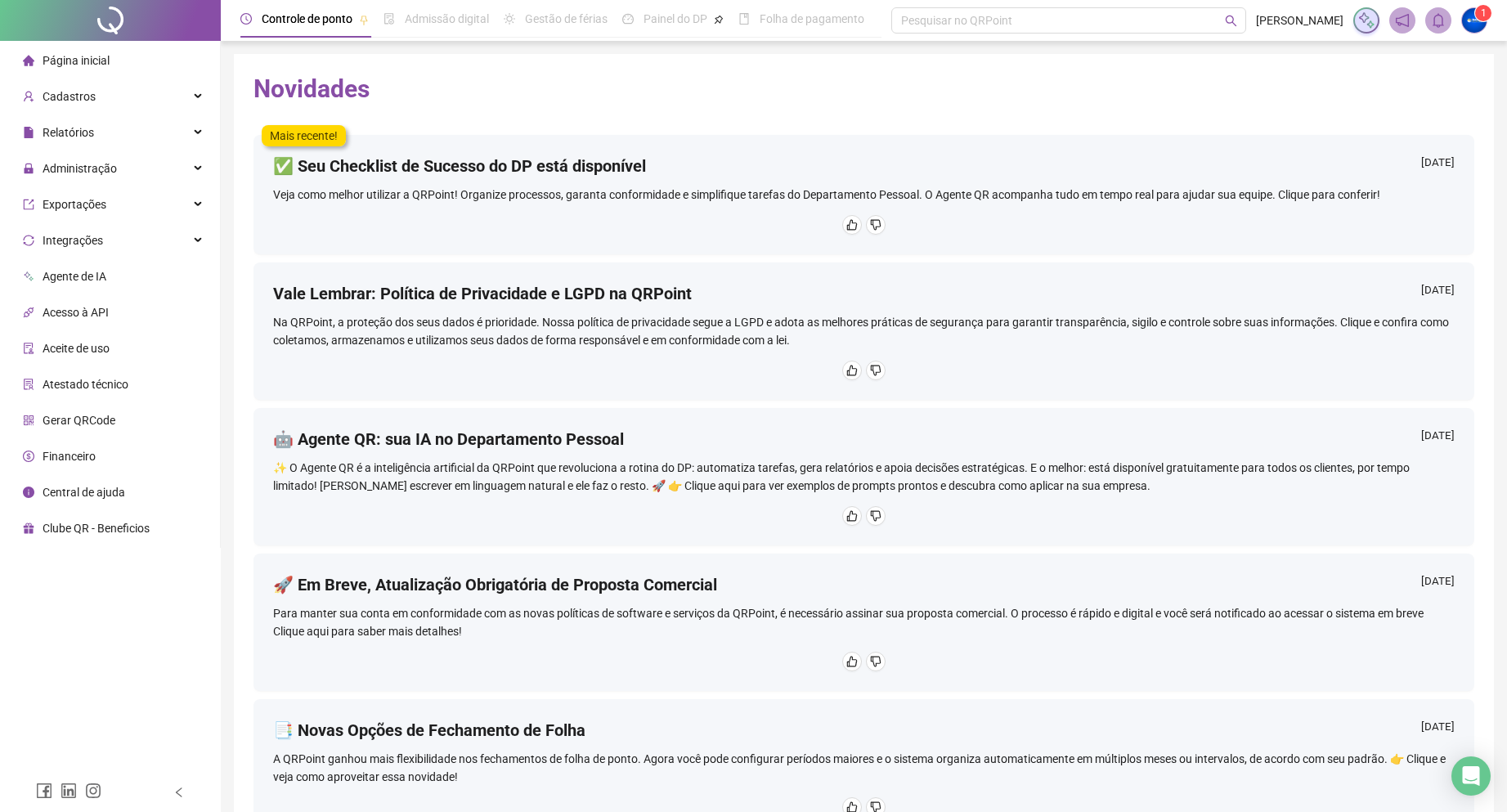
click at [602, 183] on div "✅ Seu Checklist de Sucesso do DP está disponível 16/09/2025" at bounding box center [864, 169] width 1182 height 31
click at [105, 66] on span "Página inicial" at bounding box center [76, 60] width 67 height 13
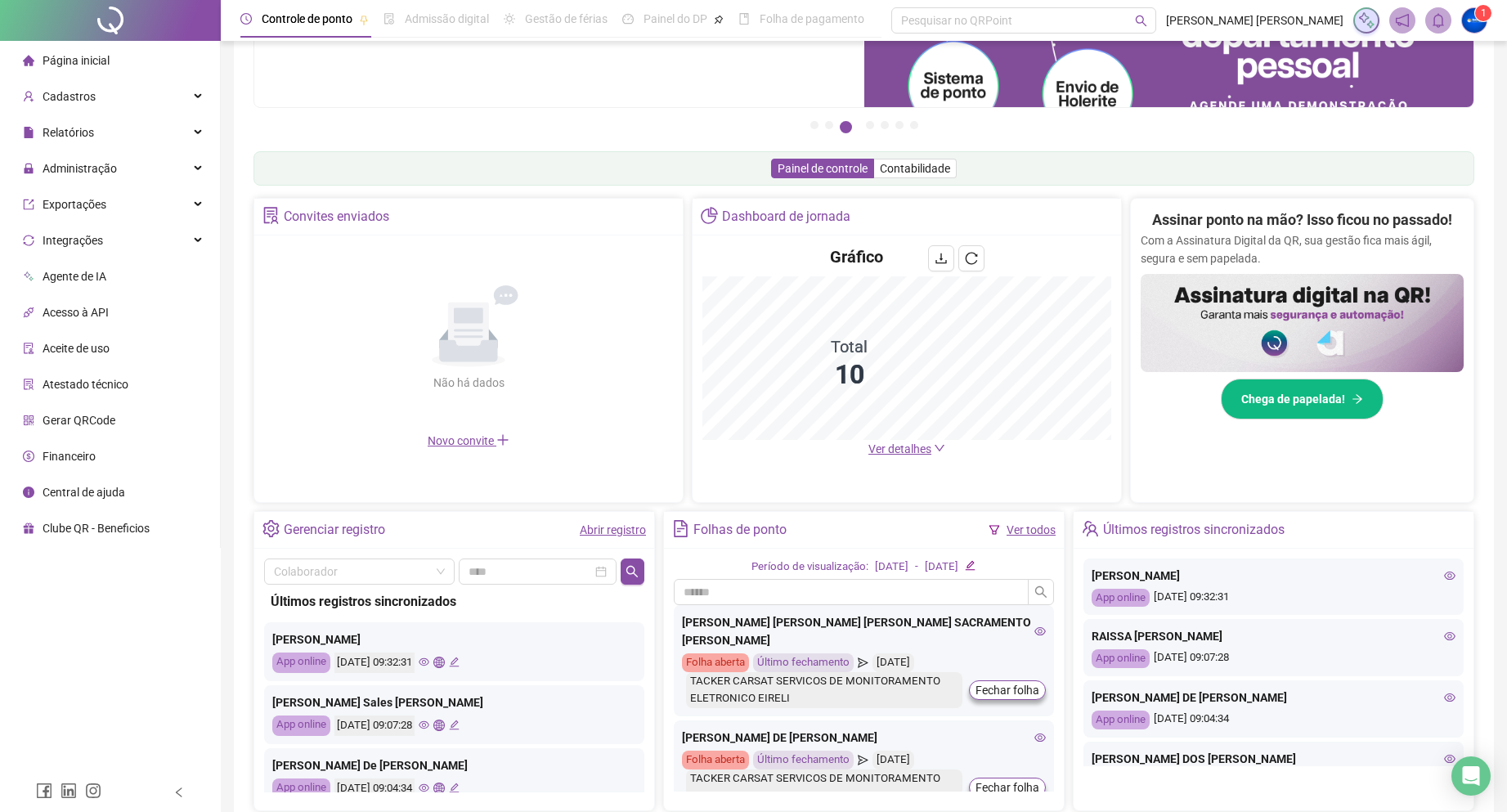
scroll to position [245, 0]
